Goal: Task Accomplishment & Management: Use online tool/utility

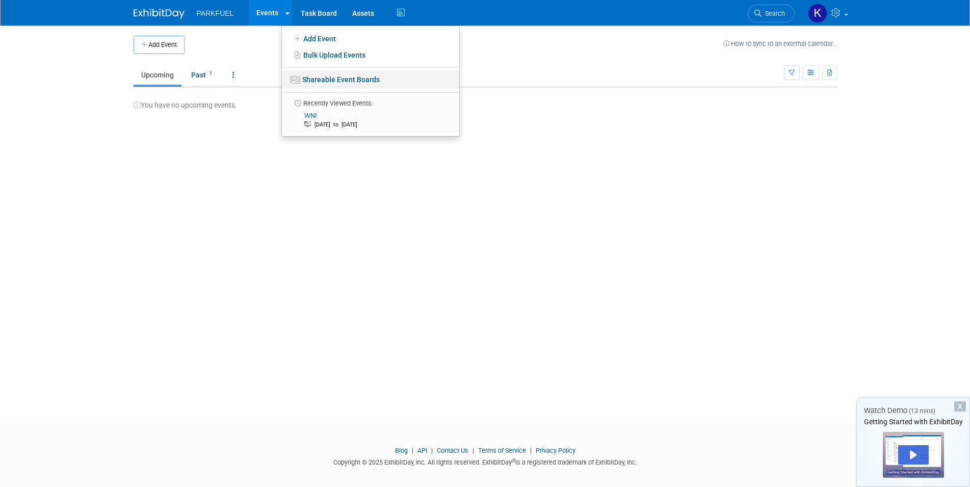
click at [324, 79] on link "Shareable Event Boards" at bounding box center [370, 79] width 177 height 18
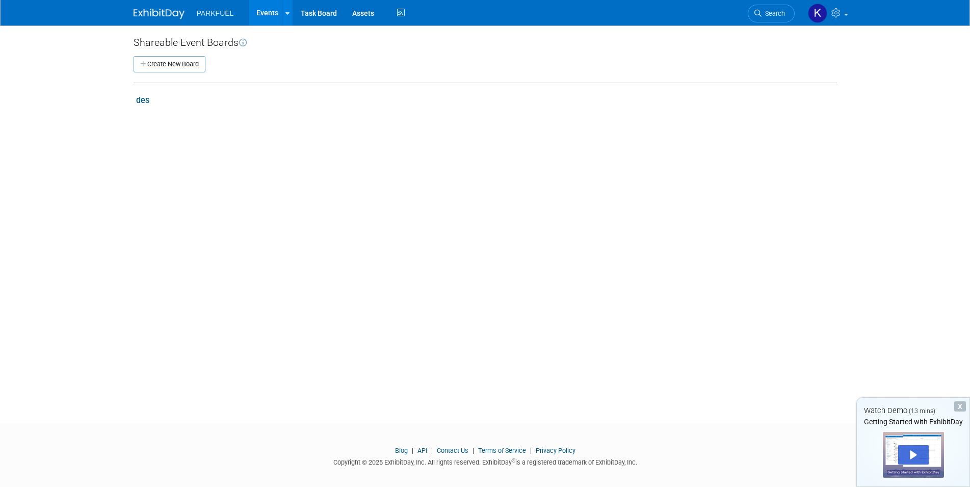
click at [142, 97] on link "des" at bounding box center [142, 100] width 13 height 10
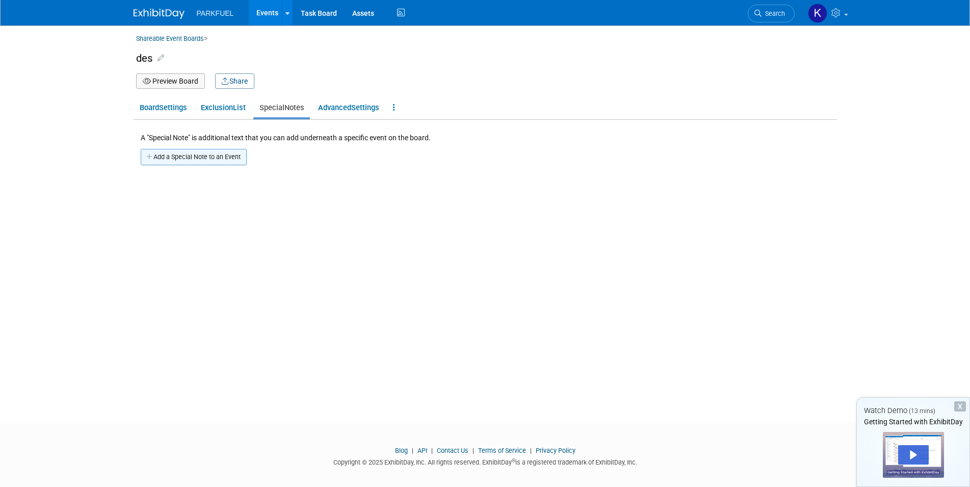
click at [208, 156] on button "Add a Special Note to an Event" at bounding box center [194, 157] width 106 height 16
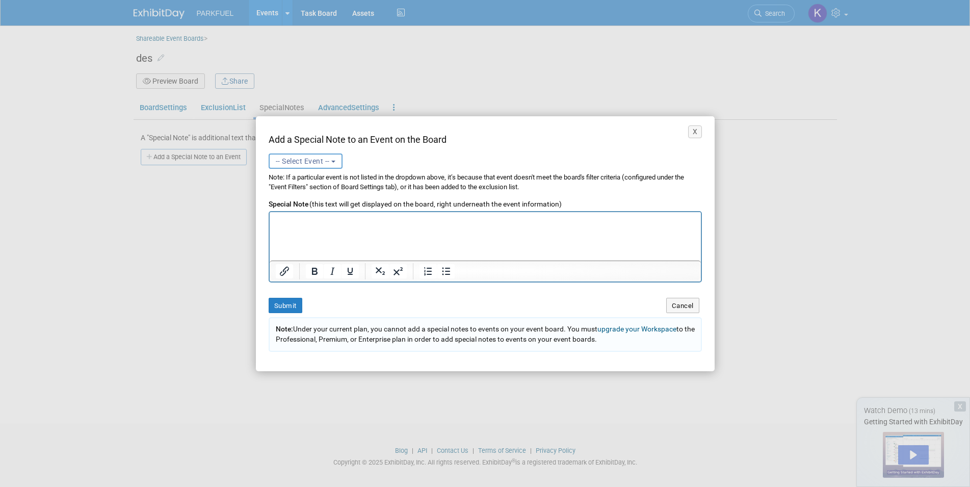
click at [326, 225] on html at bounding box center [484, 218] width 431 height 14
click at [320, 168] on button "-- Select Event --" at bounding box center [306, 160] width 74 height 15
click at [301, 200] on span "(Past)" at bounding box center [295, 199] width 16 height 7
click at [271, 200] on input "WNI (Past) Sep 30, 2025 to Oct 1, 2025 Considering" at bounding box center [267, 199] width 7 height 7
select select "11165992"
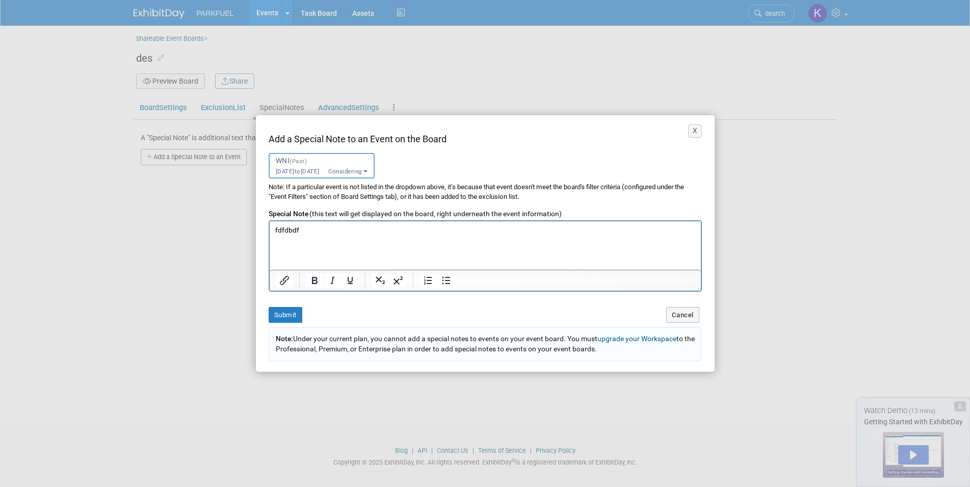
click at [281, 302] on div "X Add a Special Note to an Event on the Board -- Select Event -- WNI<span style…" at bounding box center [485, 243] width 459 height 256
click at [278, 317] on button "Submit" at bounding box center [286, 315] width 34 height 16
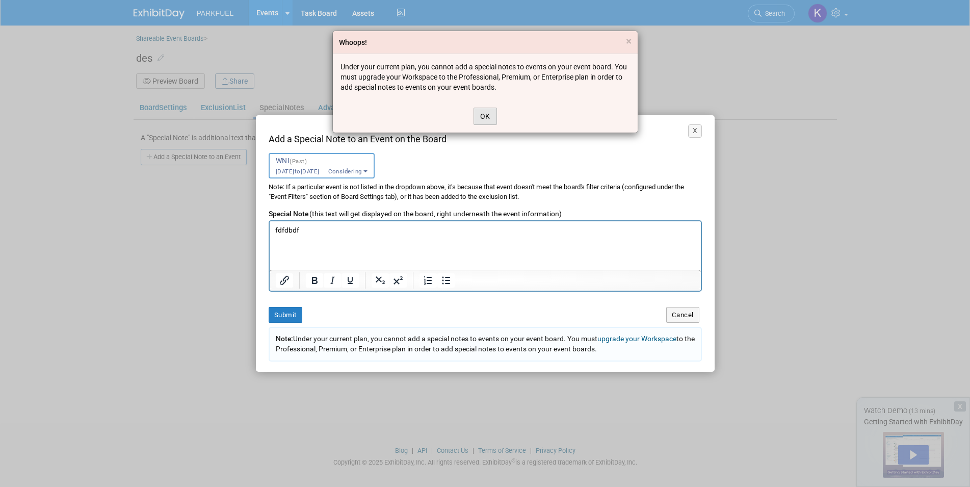
click at [489, 118] on button "OK" at bounding box center [484, 116] width 23 height 17
